Goal: Task Accomplishment & Management: Manage account settings

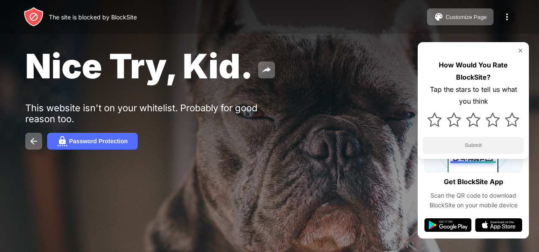
click at [506, 16] on img at bounding box center [507, 17] width 10 height 10
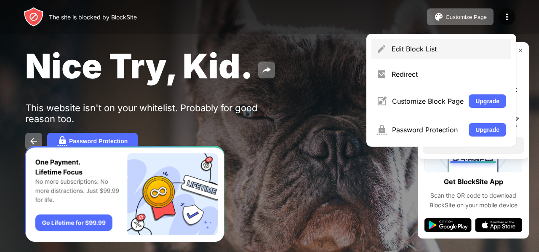
click at [398, 52] on div "Edit Block List" at bounding box center [448, 49] width 114 height 8
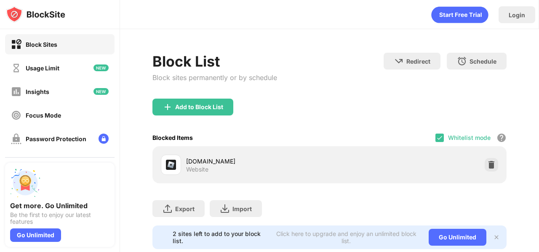
click at [441, 143] on div "Whitelist mode Block all websites except for those in your whitelist. Whitelist…" at bounding box center [470, 137] width 71 height 17
click at [436, 140] on img at bounding box center [439, 137] width 7 height 7
click at [93, 67] on img at bounding box center [100, 67] width 15 height 7
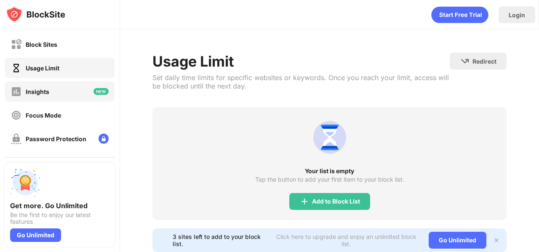
drag, startPoint x: 88, startPoint y: 67, endPoint x: 81, endPoint y: 105, distance: 38.5
click at [81, 105] on div "Block Sites Usage Limit Insights Focus Mode Password Protection Custom Block Pa…" at bounding box center [60, 126] width 120 height 195
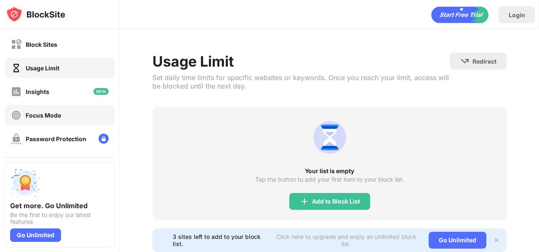
click at [81, 110] on div "Focus Mode" at bounding box center [59, 115] width 109 height 20
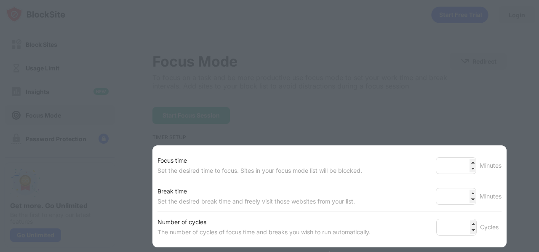
click at [282, 110] on div at bounding box center [269, 126] width 539 height 252
click at [303, 178] on div "Focus time Set the desired time to focus. Sites in your focus mode list will be…" at bounding box center [329, 165] width 344 height 30
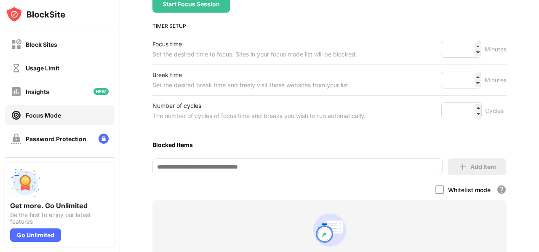
scroll to position [120, 0]
